Goal: Check status: Check status

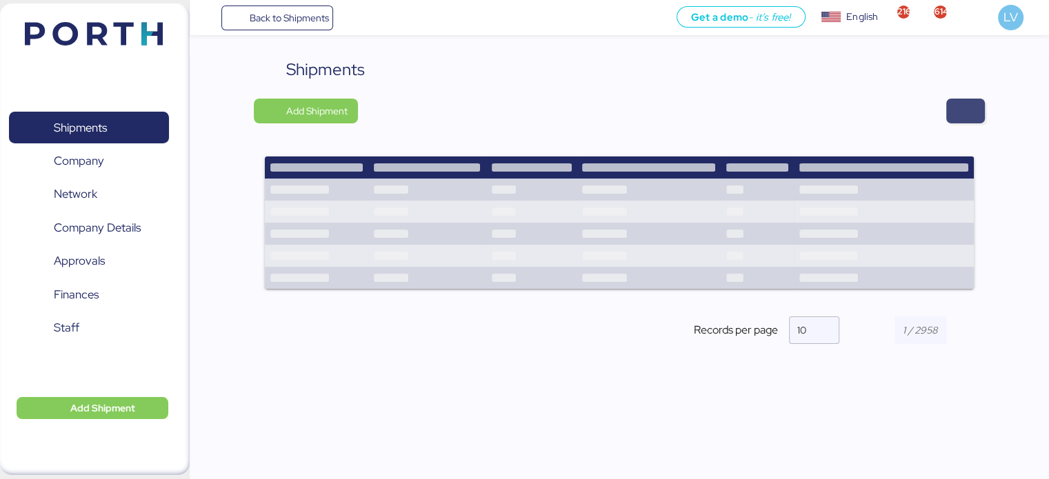
click at [971, 115] on span "button" at bounding box center [965, 110] width 17 height 19
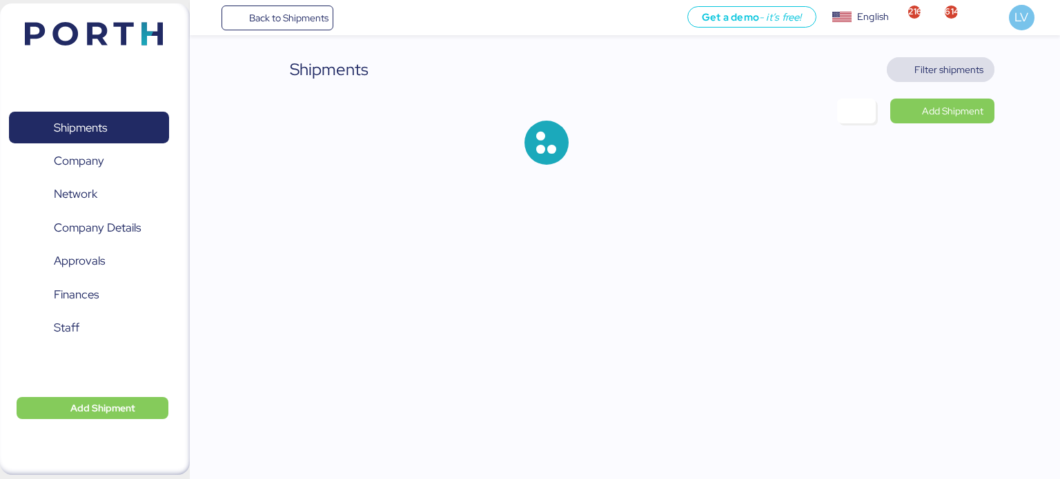
click at [949, 60] on span "Filter shipments" at bounding box center [940, 69] width 86 height 19
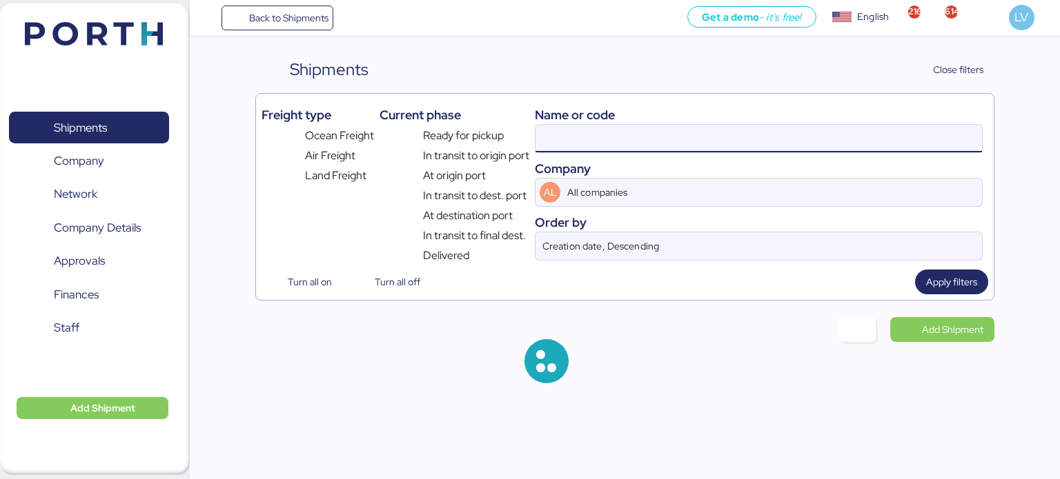
click at [795, 135] on input at bounding box center [758, 139] width 446 height 28
paste input "HDMUMEXA48367800"
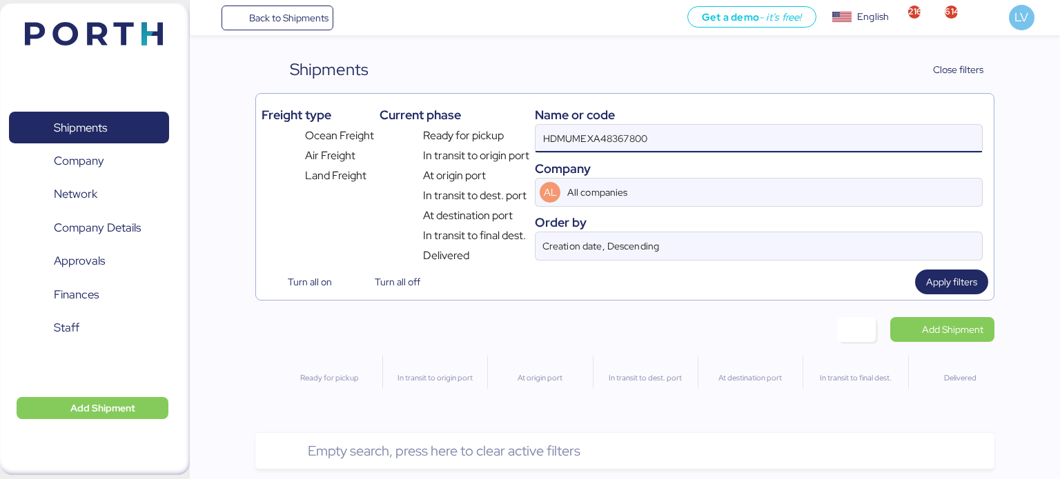
click at [573, 136] on input "HDMUMEXA48367800" at bounding box center [758, 139] width 446 height 28
type input "MEXA48367800"
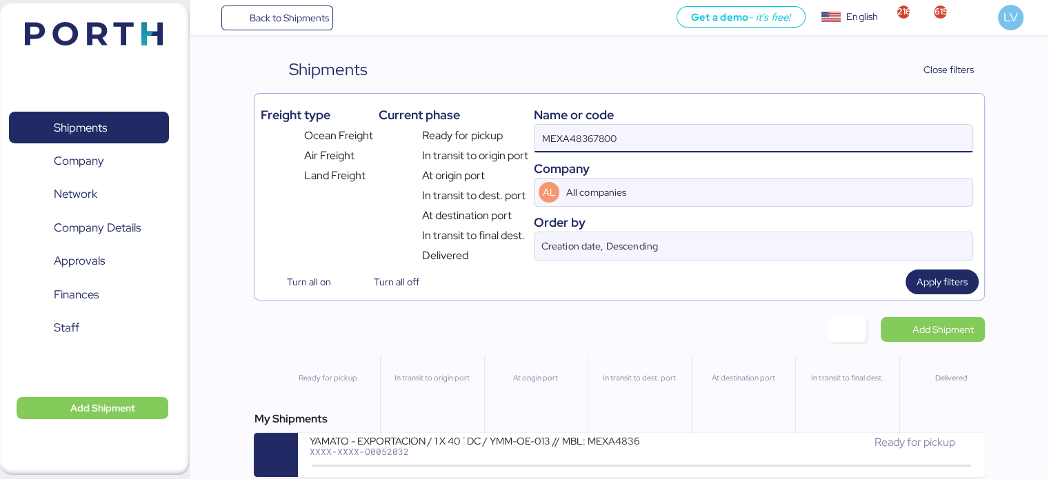
click at [400, 433] on div "My Shipments YAMATO - EXPORTACION / 1 X 40´DC / YMM-OE-013 // MBL: MEXA48367800…" at bounding box center [619, 444] width 731 height 66
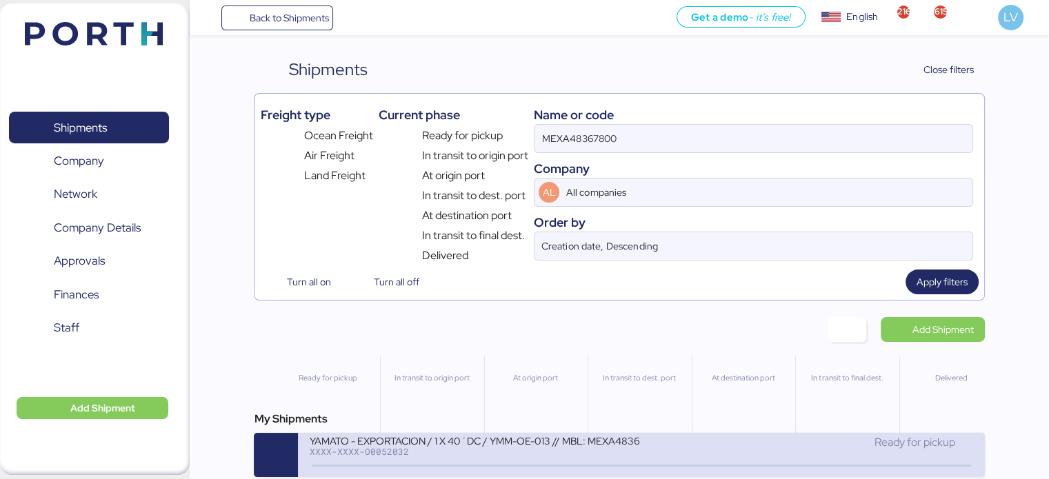
click at [399, 436] on div "YAMATO - EXPORTACION / 1 X 40´DC / YMM-OE-013 // MBL: MEXA48367800 XXXX-XXXX-O0…" at bounding box center [641, 455] width 686 height 44
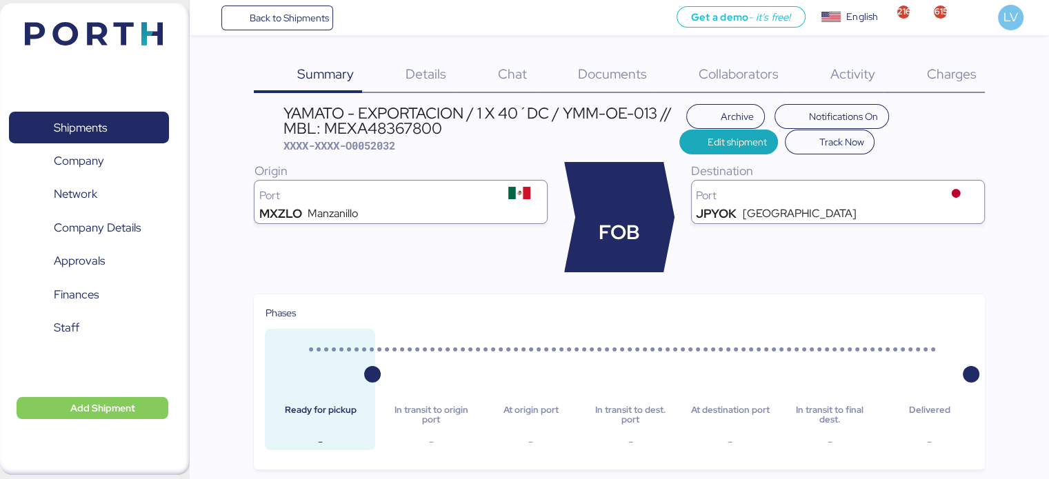
click at [902, 79] on div "Charges 0" at bounding box center [934, 75] width 101 height 36
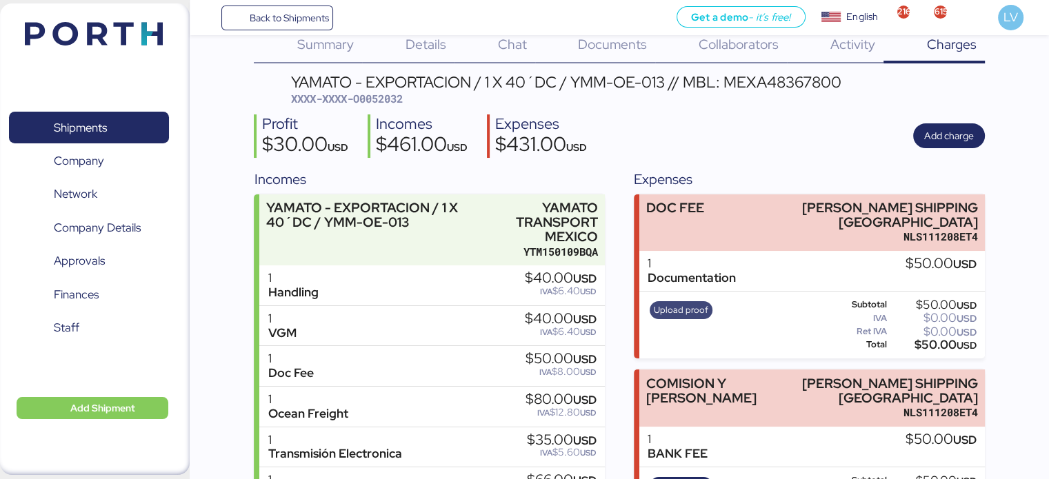
scroll to position [30, 0]
click at [655, 317] on span "Upload proof" at bounding box center [681, 309] width 54 height 15
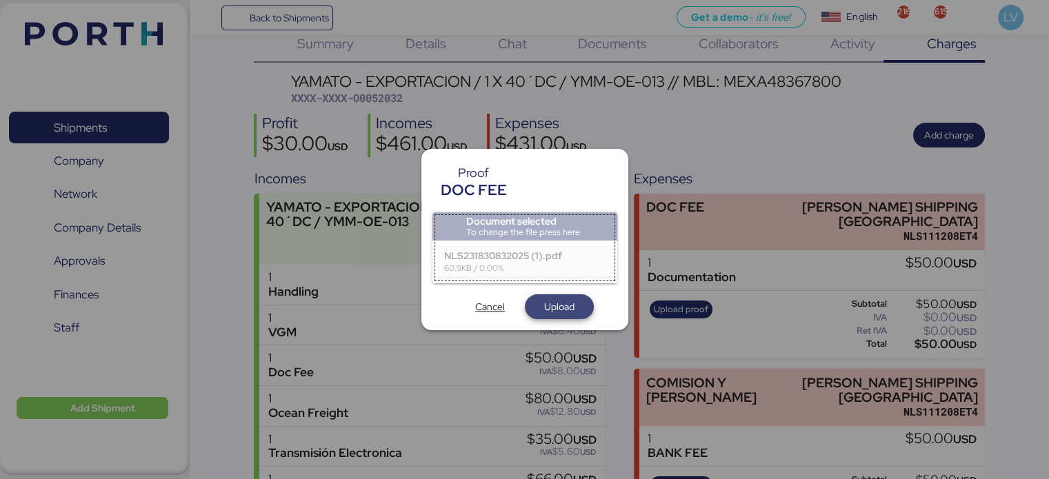
click at [544, 303] on span "Upload" at bounding box center [559, 307] width 30 height 17
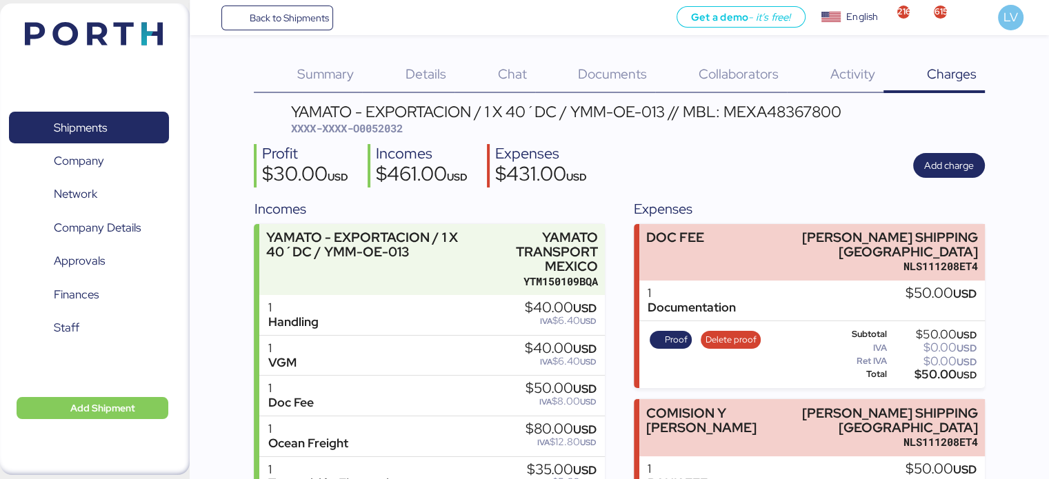
click at [370, 121] on span "XXXX-XXXX-O0052032" at bounding box center [347, 128] width 112 height 14
copy span "O0052032"
click at [309, 13] on span "Back to Shipments" at bounding box center [288, 18] width 79 height 17
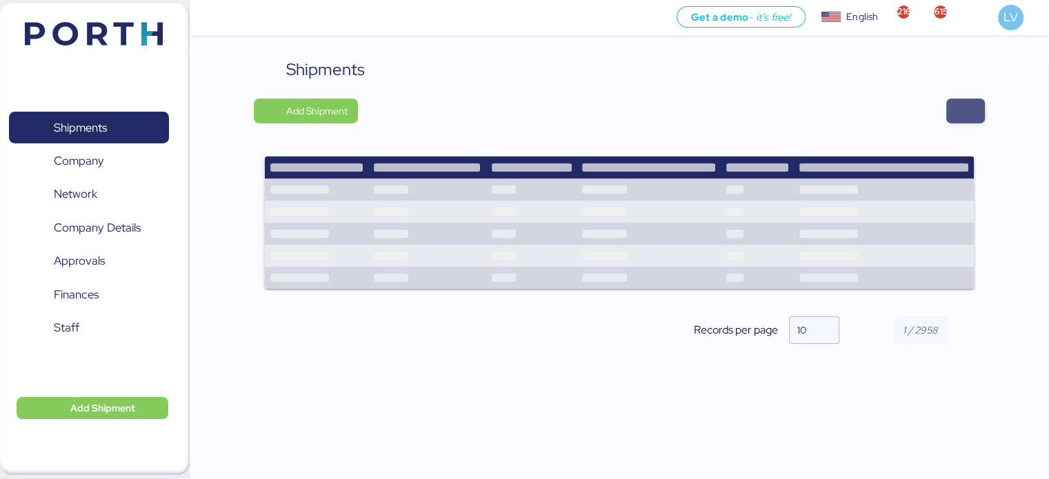
click at [972, 101] on span "button" at bounding box center [965, 111] width 39 height 25
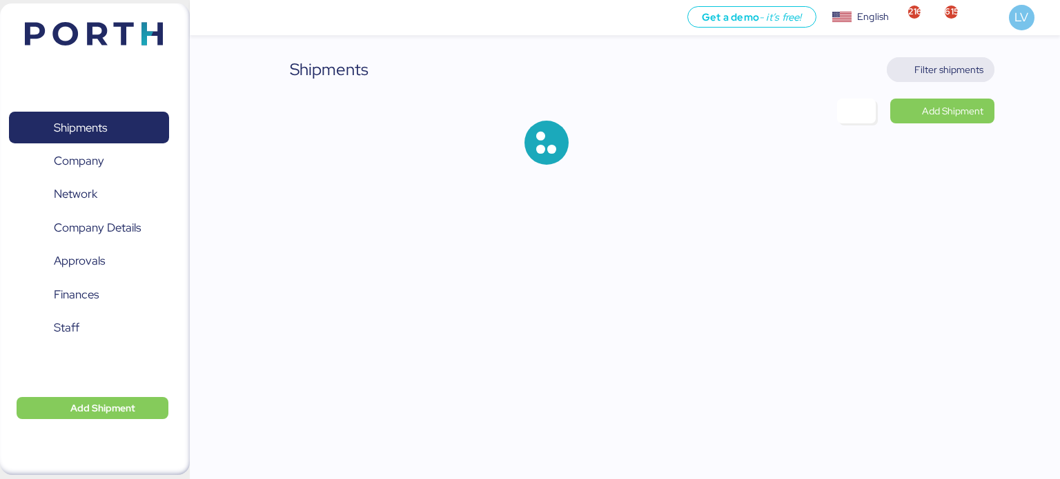
click at [951, 68] on span "Filter shipments" at bounding box center [948, 69] width 69 height 17
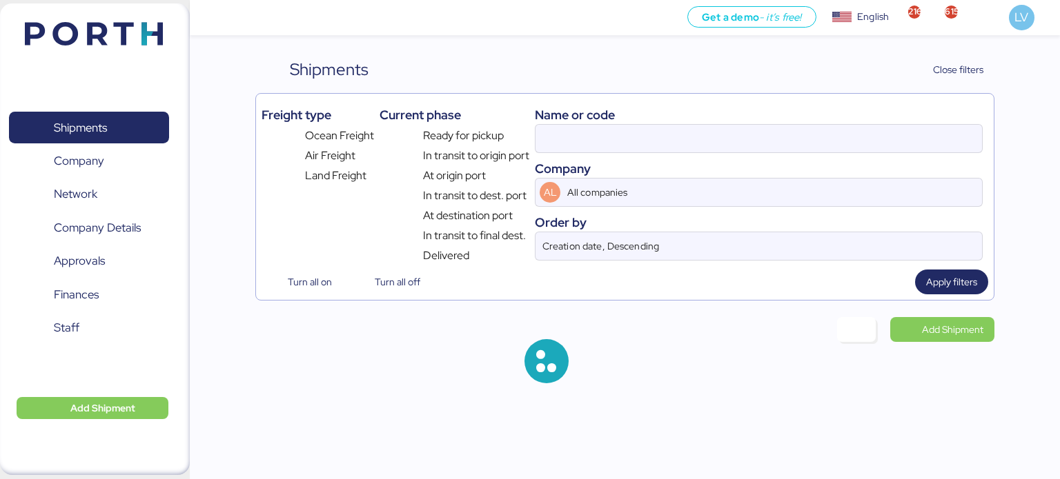
click at [826, 121] on div "Name or code" at bounding box center [759, 115] width 448 height 19
click at [823, 128] on input at bounding box center [758, 139] width 446 height 28
paste input "O0051900/165412"
type input "O0051900"
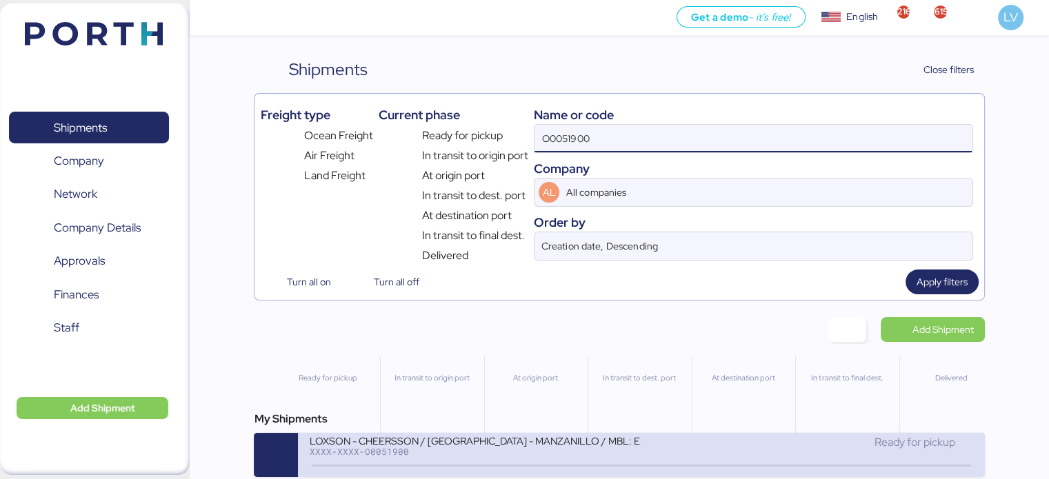
scroll to position [11, 0]
click at [481, 448] on div "LOXSON - CHEERSSON / [GEOGRAPHIC_DATA] - MANZANILLO / MBL: ESLCHNSHG038926 - HB…" at bounding box center [475, 450] width 332 height 30
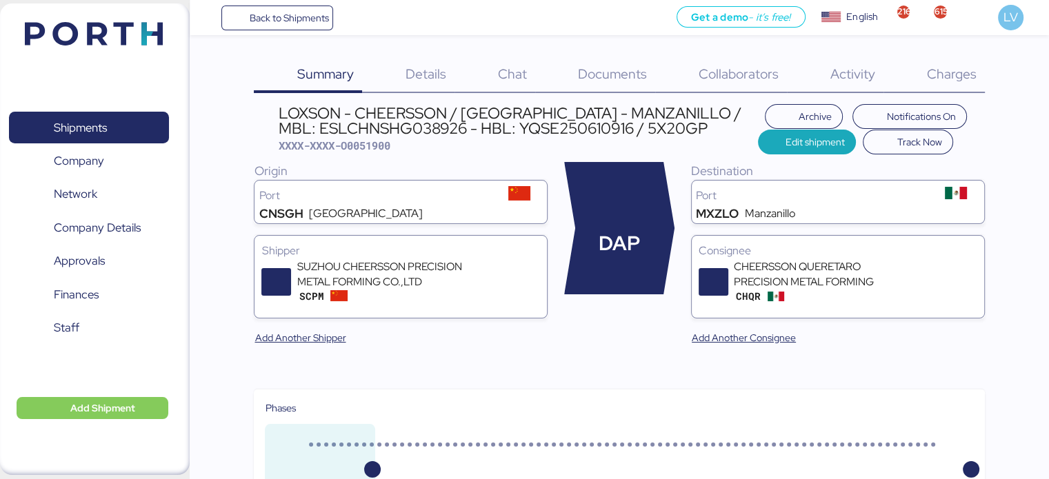
click at [925, 73] on div "Charges 0" at bounding box center [934, 75] width 101 height 36
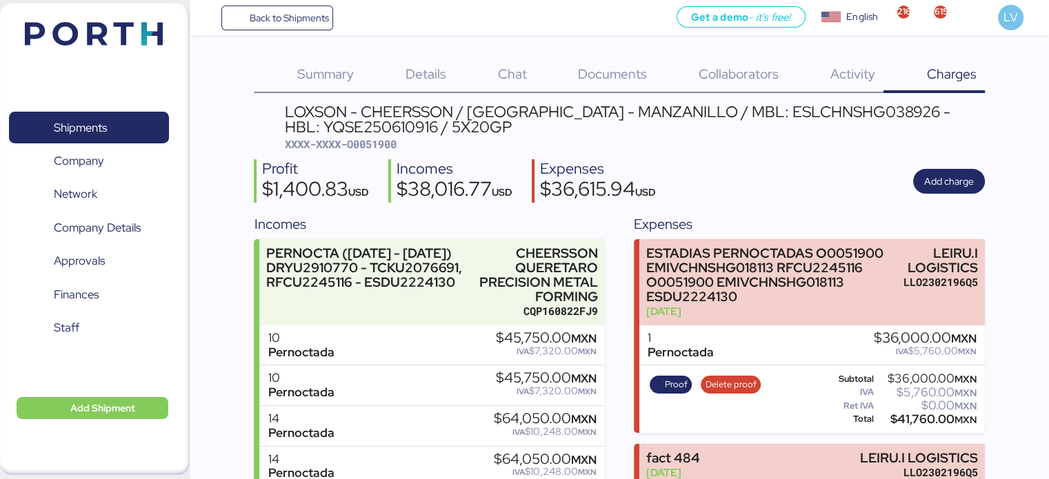
click at [372, 146] on span "XXXX-XXXX-O0051900" at bounding box center [341, 144] width 112 height 14
copy span "O0051900"
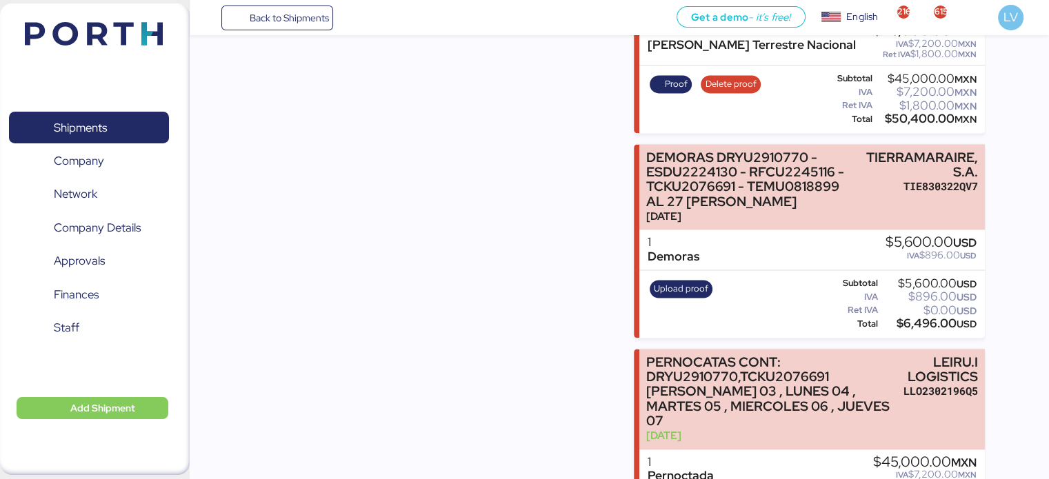
scroll to position [2149, 0]
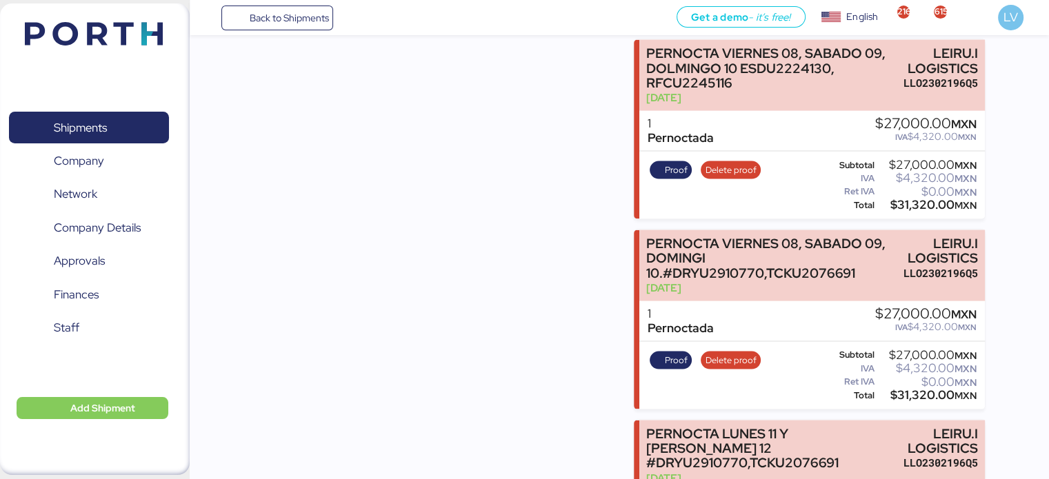
scroll to position [2896, 0]
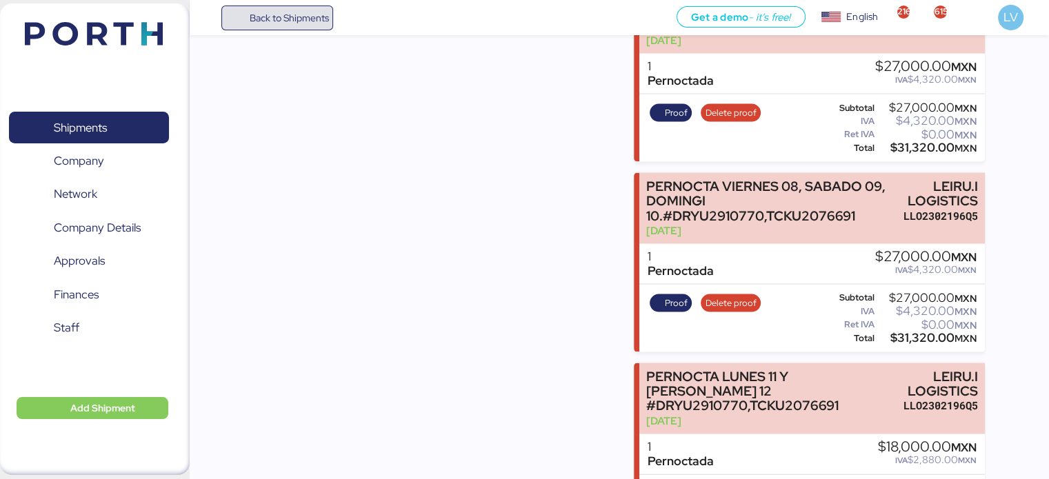
click at [259, 10] on span "Back to Shipments" at bounding box center [288, 18] width 79 height 17
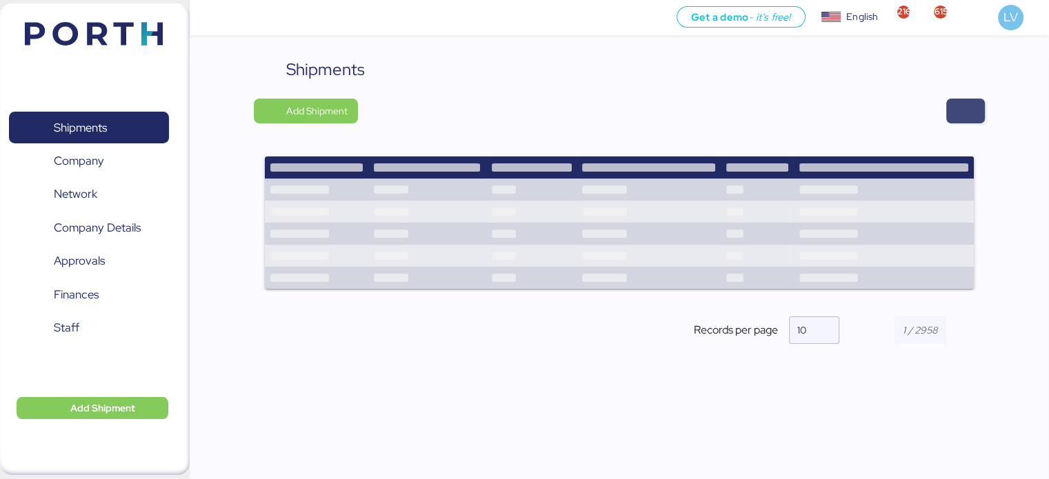
click at [963, 115] on span "button" at bounding box center [965, 110] width 17 height 19
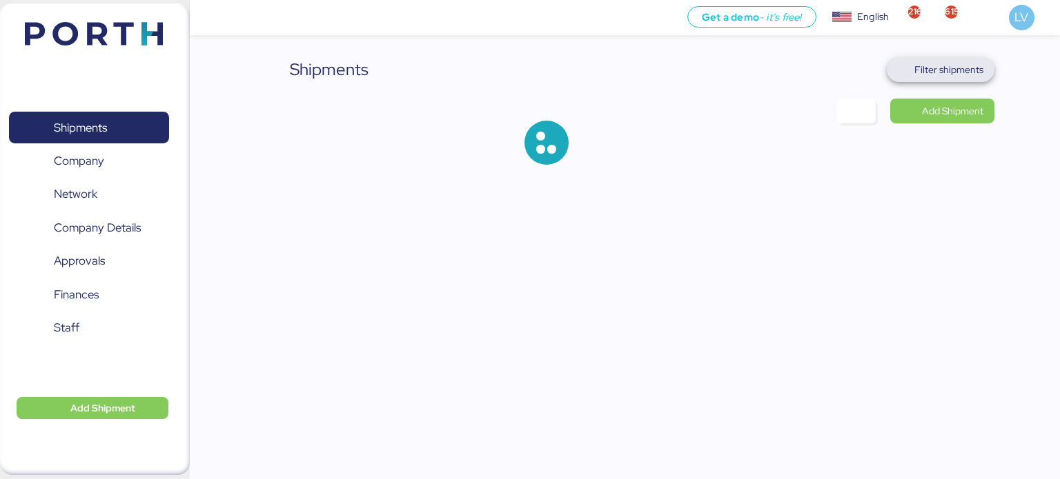
click at [948, 63] on span "Filter shipments" at bounding box center [948, 69] width 69 height 17
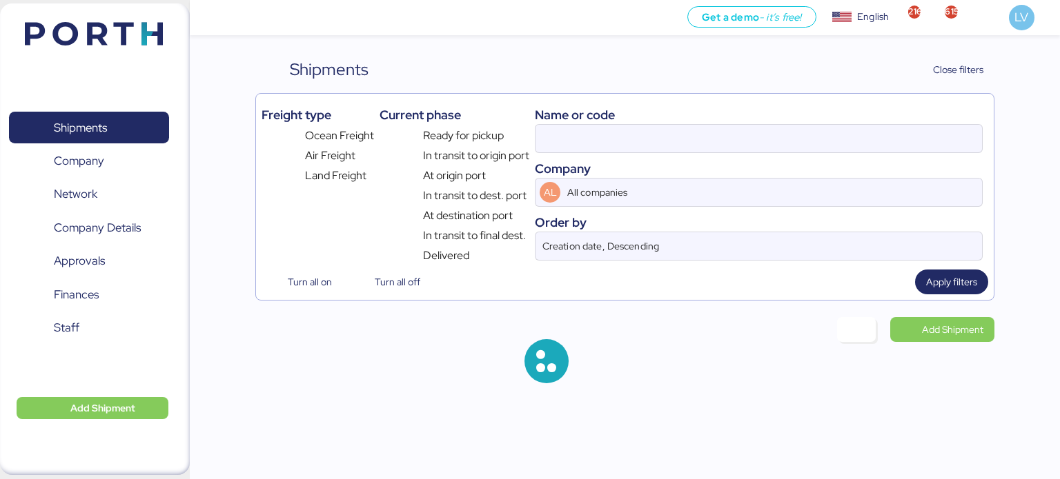
click at [844, 124] on div at bounding box center [759, 138] width 448 height 29
click at [844, 125] on input at bounding box center [758, 139] width 446 height 28
paste input "O0052188"
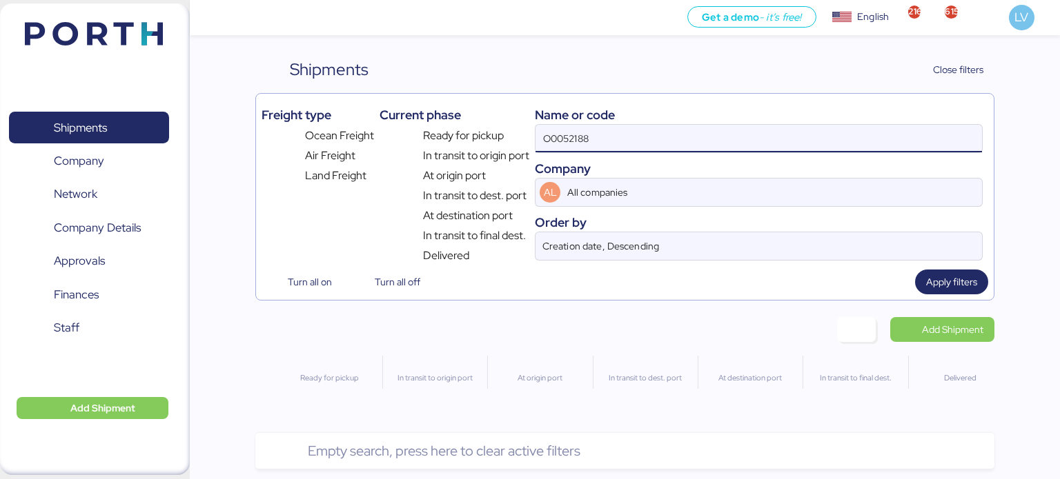
type input "O0052188"
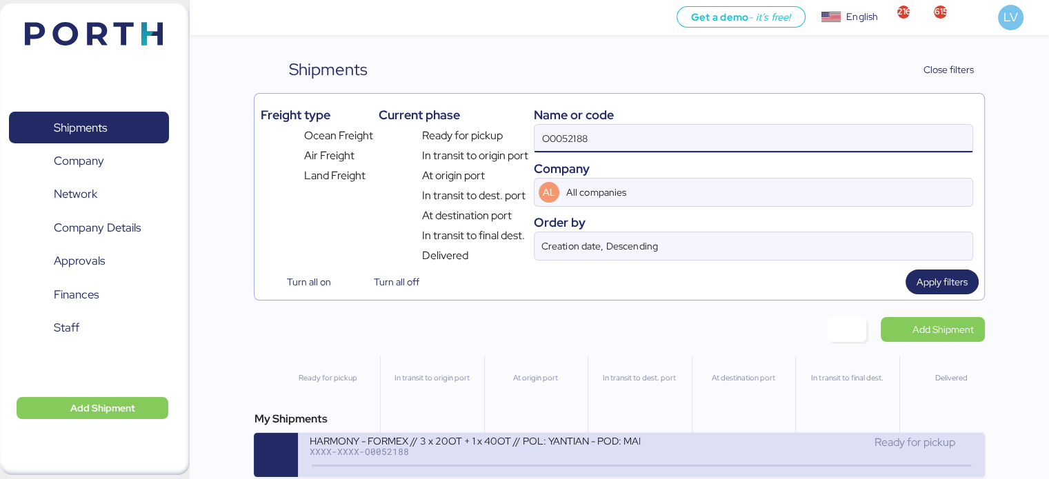
click at [497, 455] on div "XXXX-XXXX-O0052188" at bounding box center [474, 452] width 331 height 10
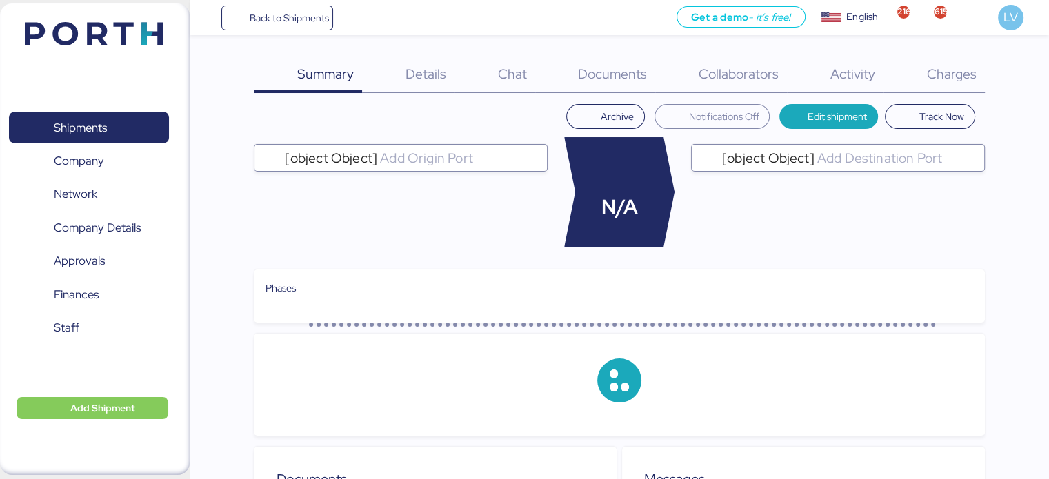
click at [659, 81] on div "Collaborators 0" at bounding box center [721, 75] width 132 height 36
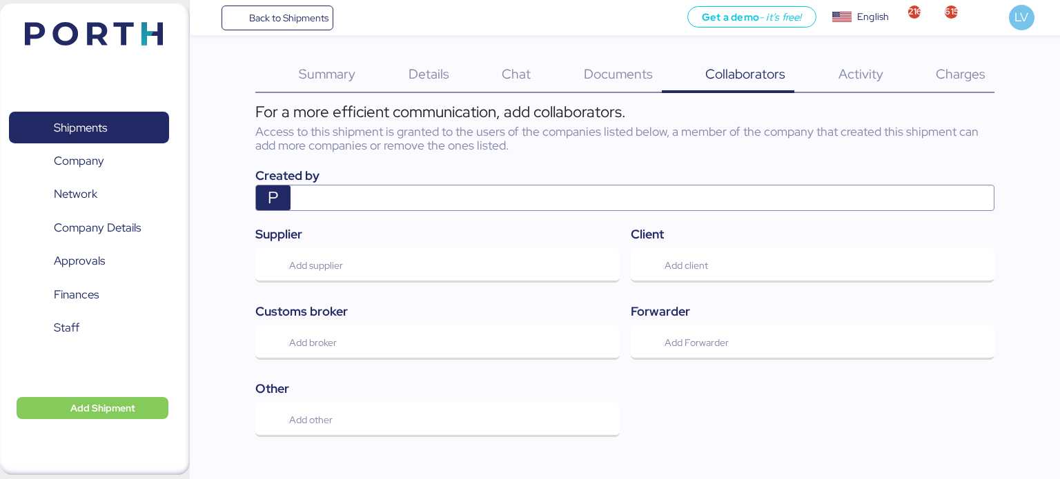
click at [628, 55] on div "Summary 0 Details 0 Chat 0 Documents 0 Collaborators 0 Activity 0 Charges 0 For…" at bounding box center [530, 224] width 1060 height 448
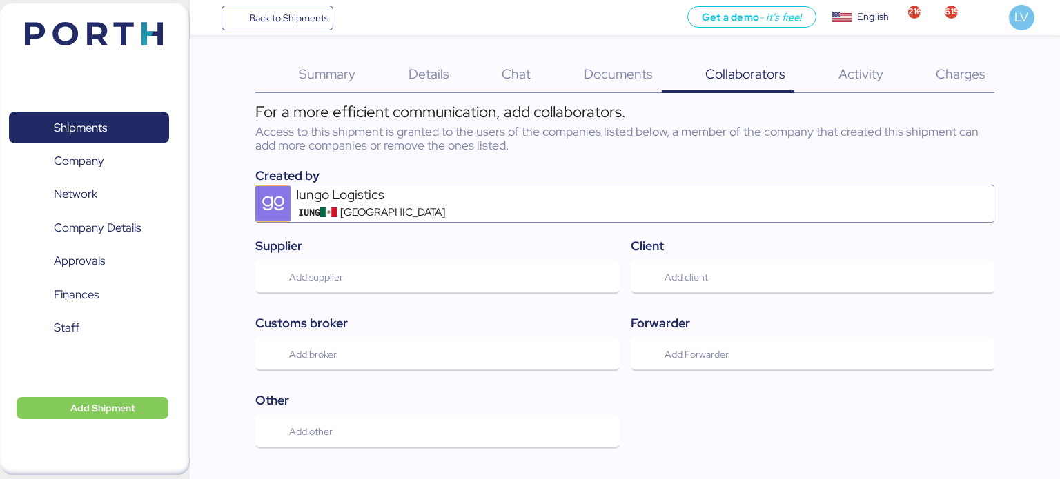
click at [621, 75] on span "Documents" at bounding box center [618, 74] width 69 height 18
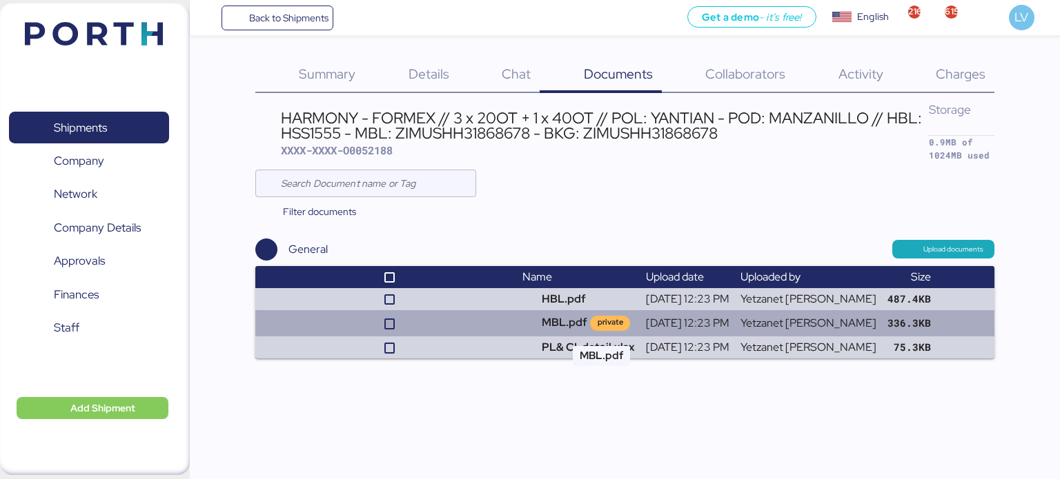
click at [559, 319] on td "MBL.pdf private" at bounding box center [578, 323] width 123 height 26
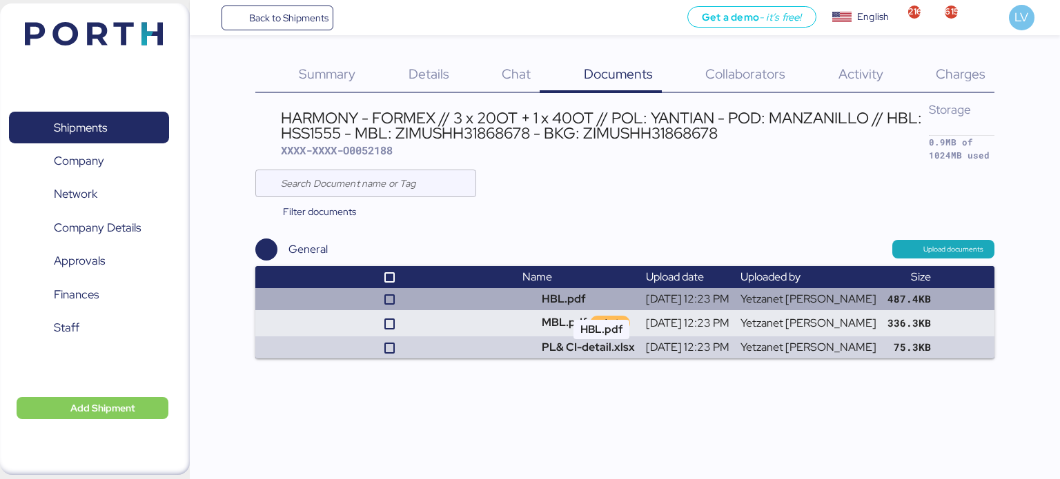
click at [613, 292] on td "HBL.pdf" at bounding box center [578, 299] width 123 height 22
